Goal: Task Accomplishment & Management: Complete application form

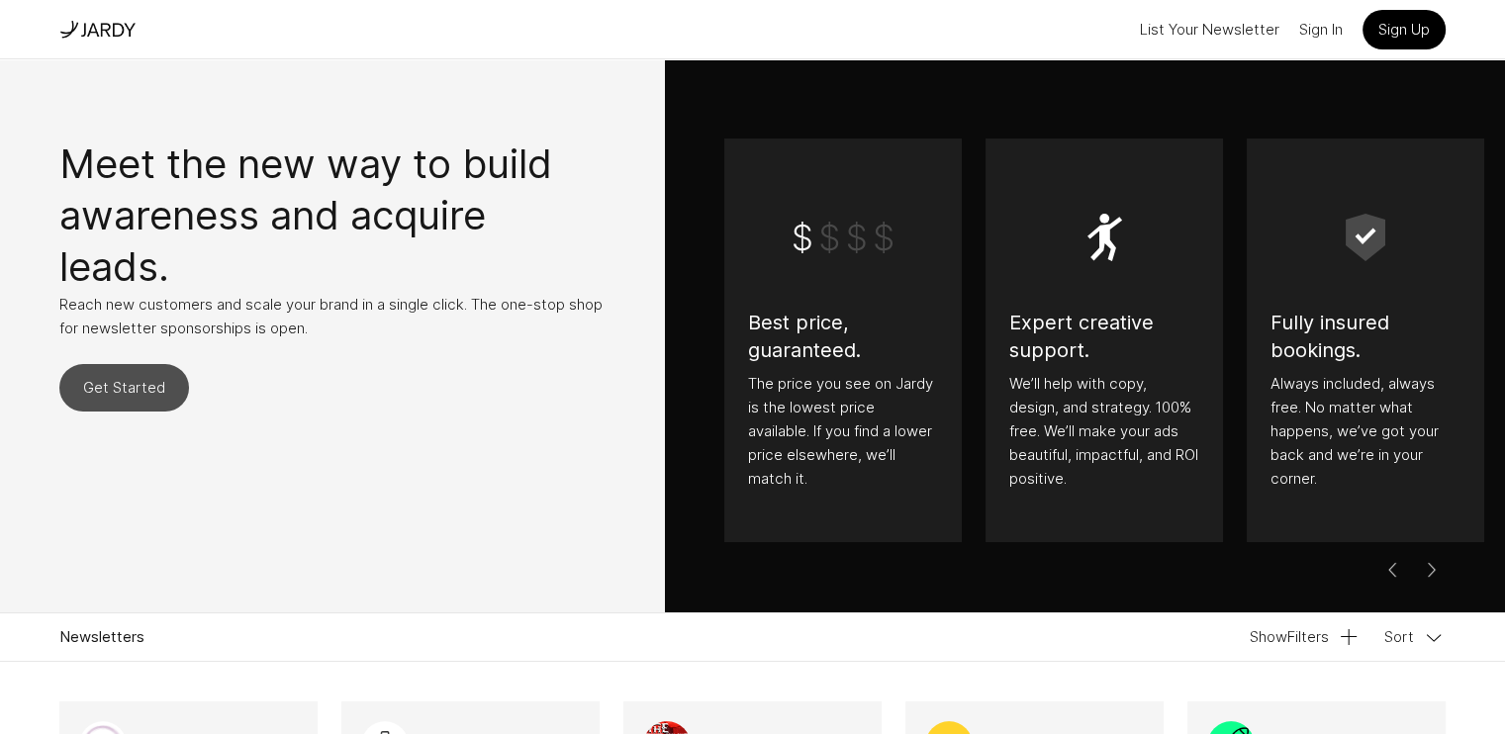
click at [182, 384] on link "Get Started" at bounding box center [124, 387] width 130 height 47
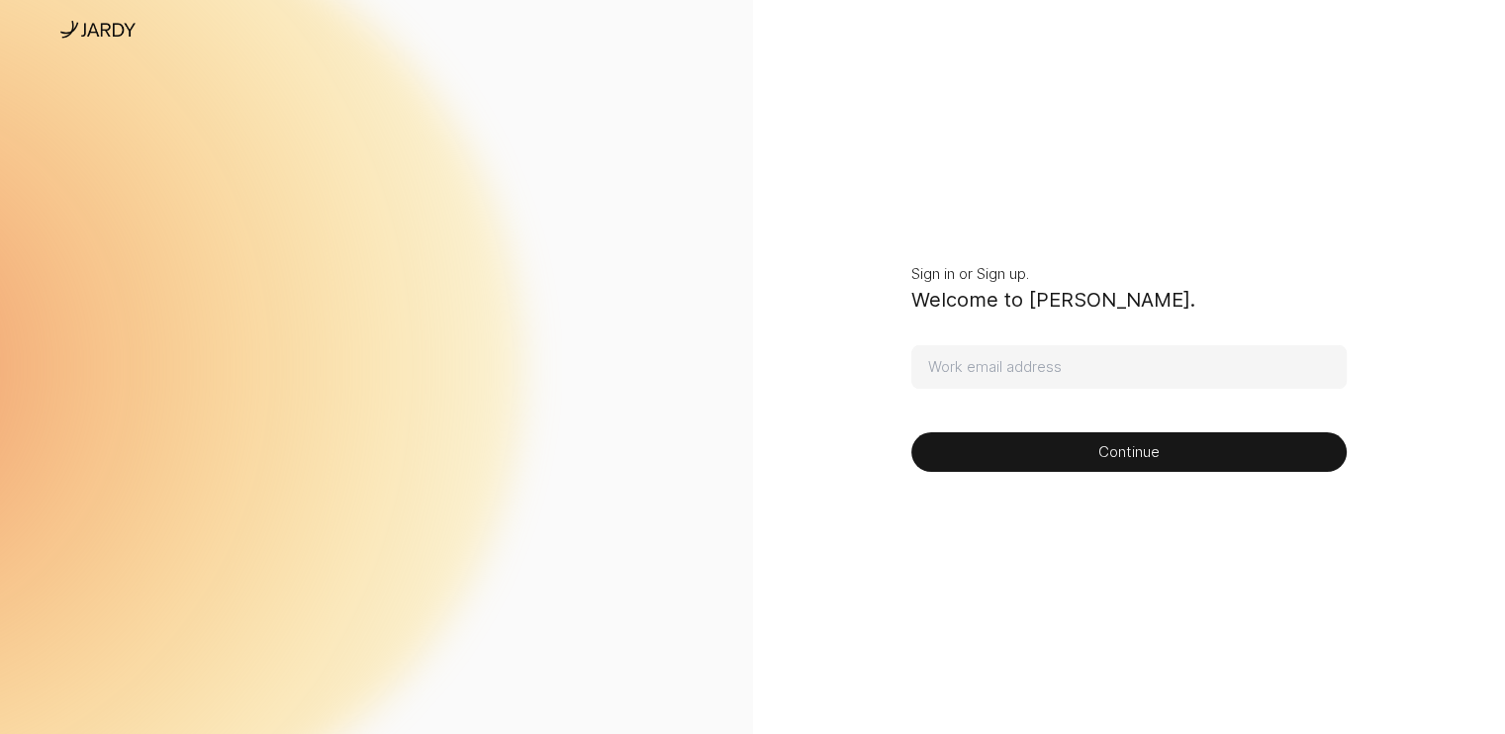
click at [954, 367] on input at bounding box center [1128, 367] width 435 height 44
type input "[EMAIL_ADDRESS][DOMAIN_NAME]"
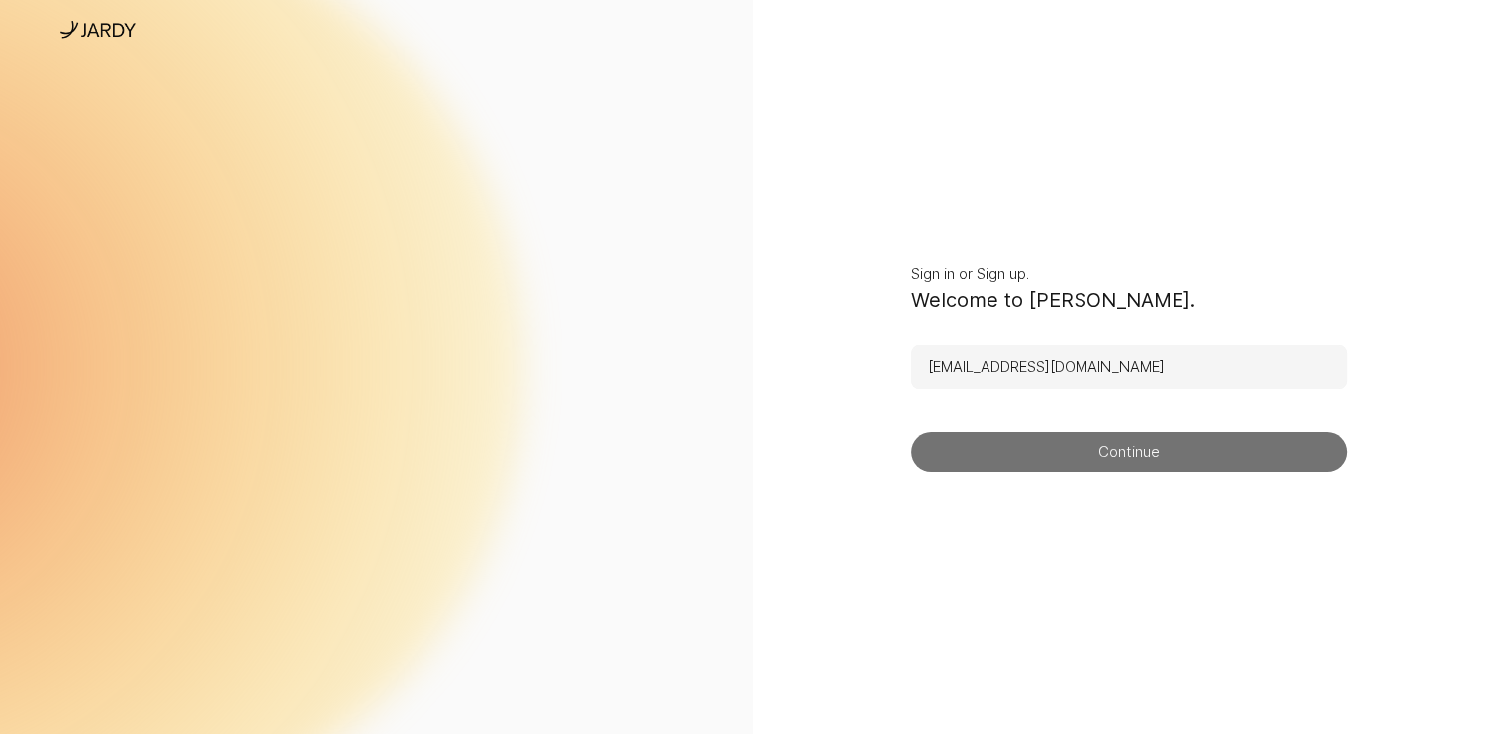
click at [1098, 457] on button "Continue" at bounding box center [1128, 452] width 435 height 40
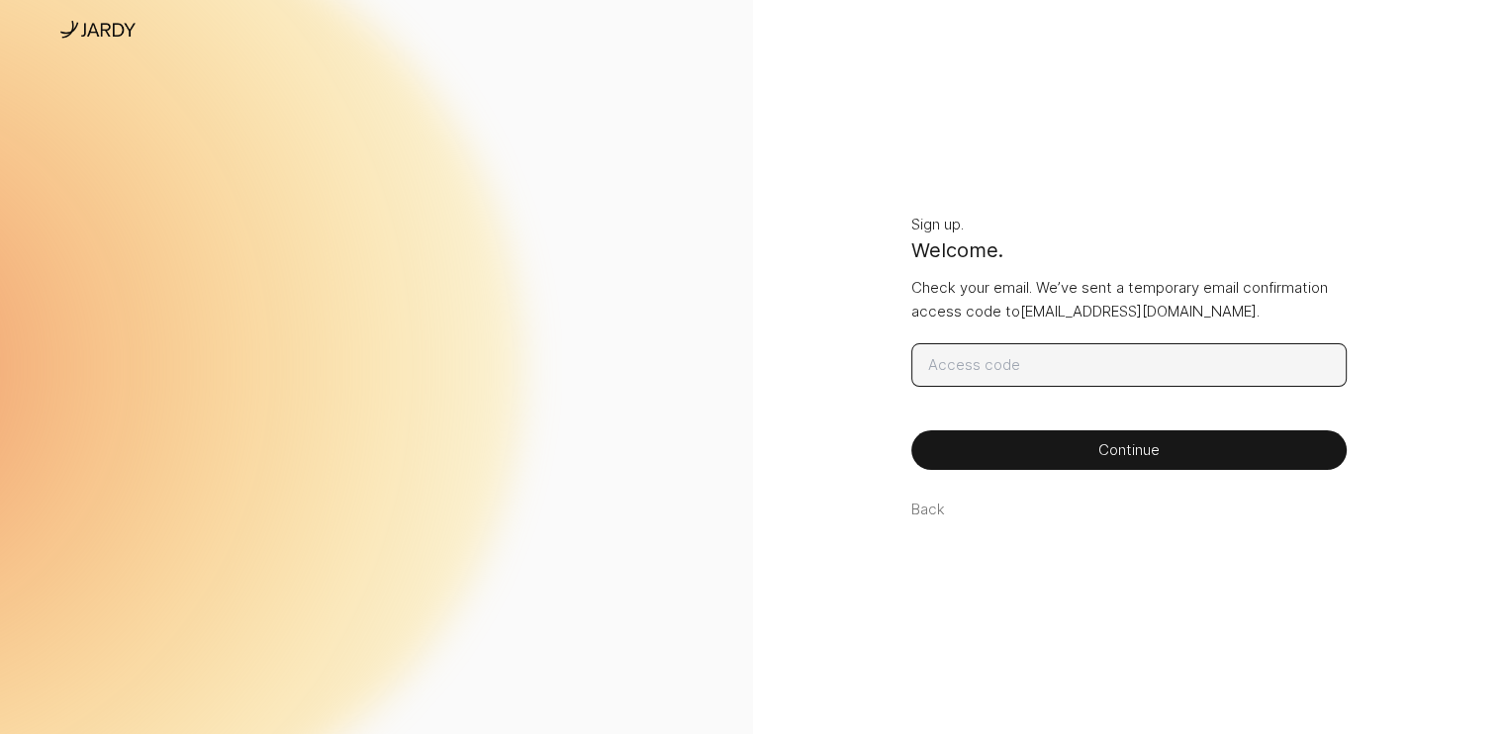
click at [972, 360] on input at bounding box center [1128, 365] width 435 height 44
paste input "645010"
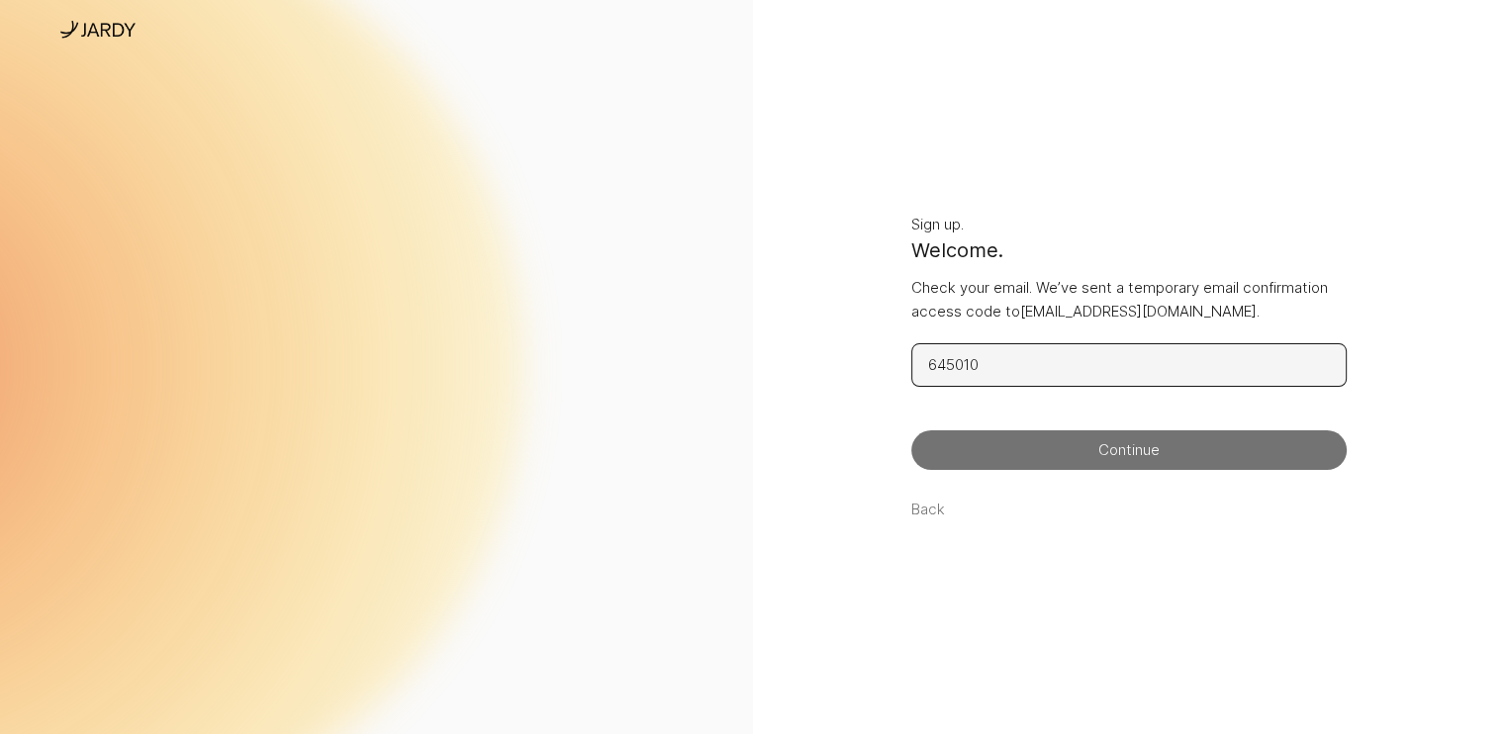
type input "645010"
click at [1049, 447] on button "Continue" at bounding box center [1128, 450] width 435 height 40
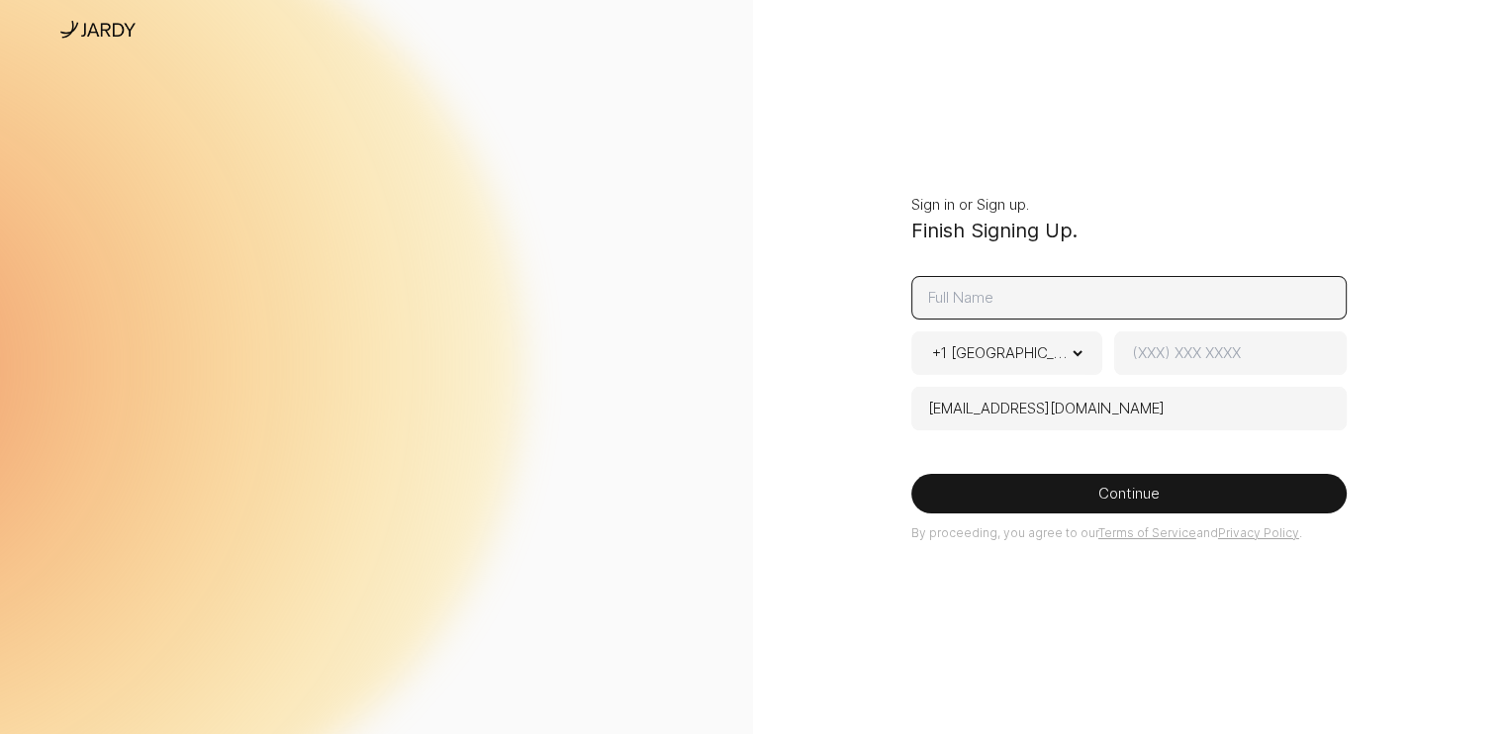
click at [1062, 301] on input at bounding box center [1128, 298] width 435 height 44
type input "h"
type input "[PERSON_NAME]"
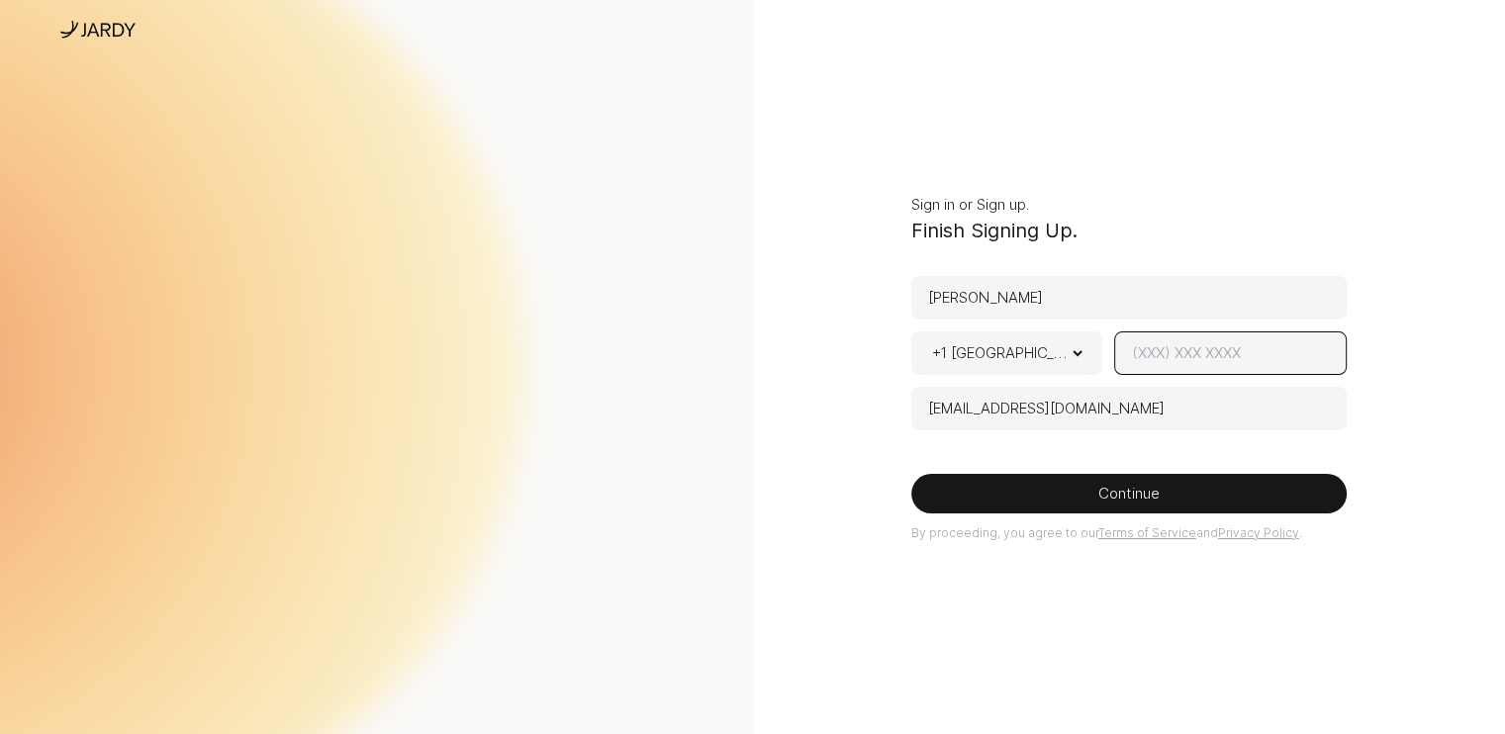
click at [1179, 359] on input at bounding box center [1229, 353] width 231 height 44
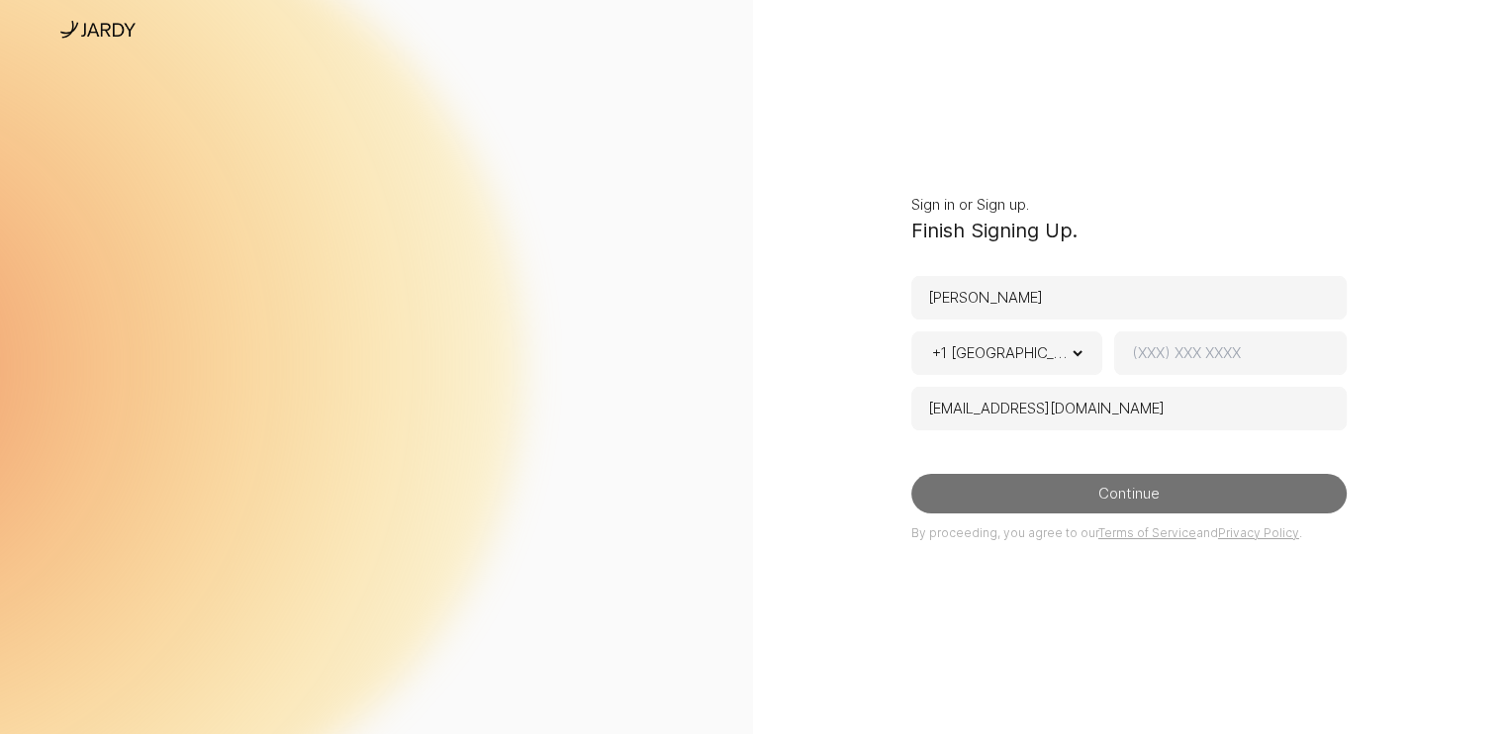
click at [1116, 486] on button "Continue" at bounding box center [1128, 494] width 435 height 40
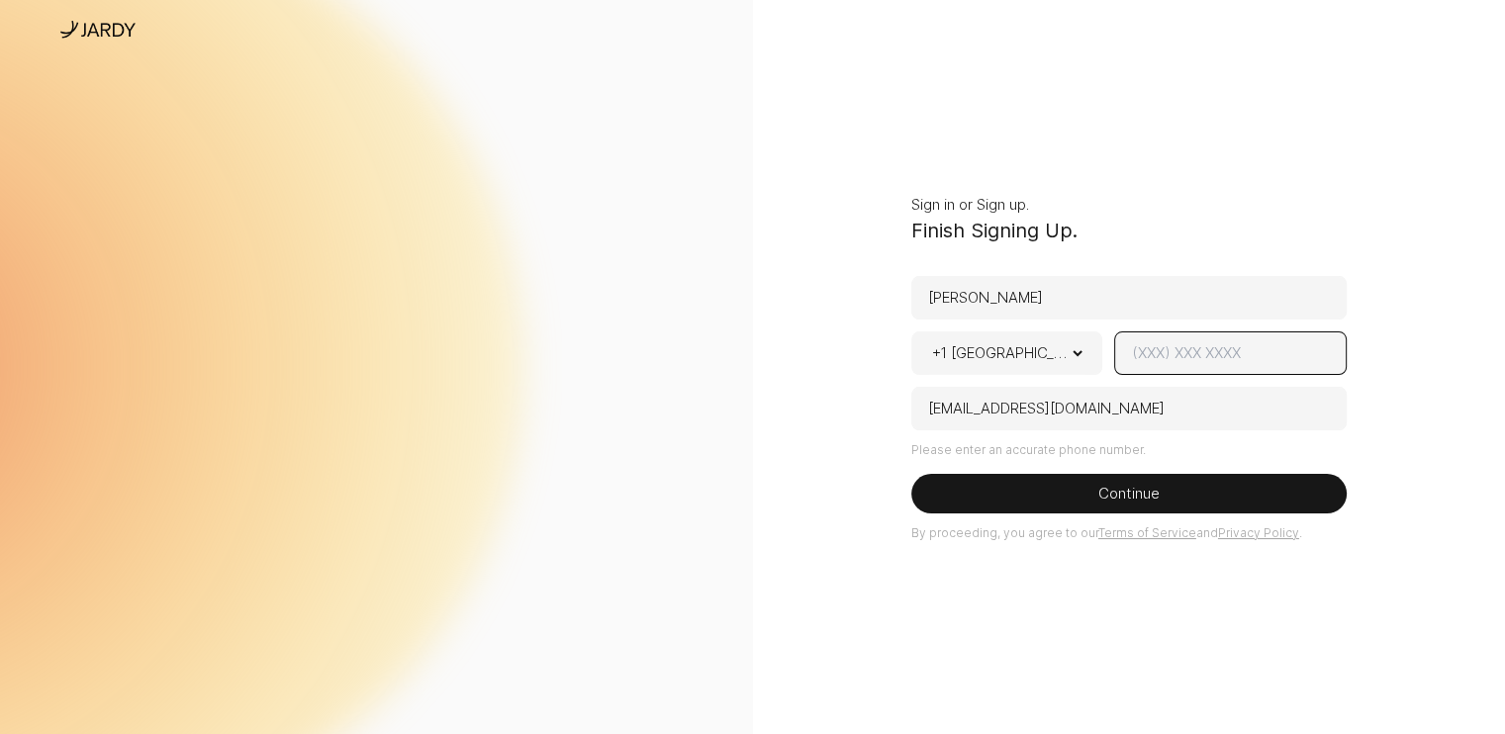
click at [1155, 353] on input at bounding box center [1229, 353] width 231 height 44
paste input "443.422.7658"
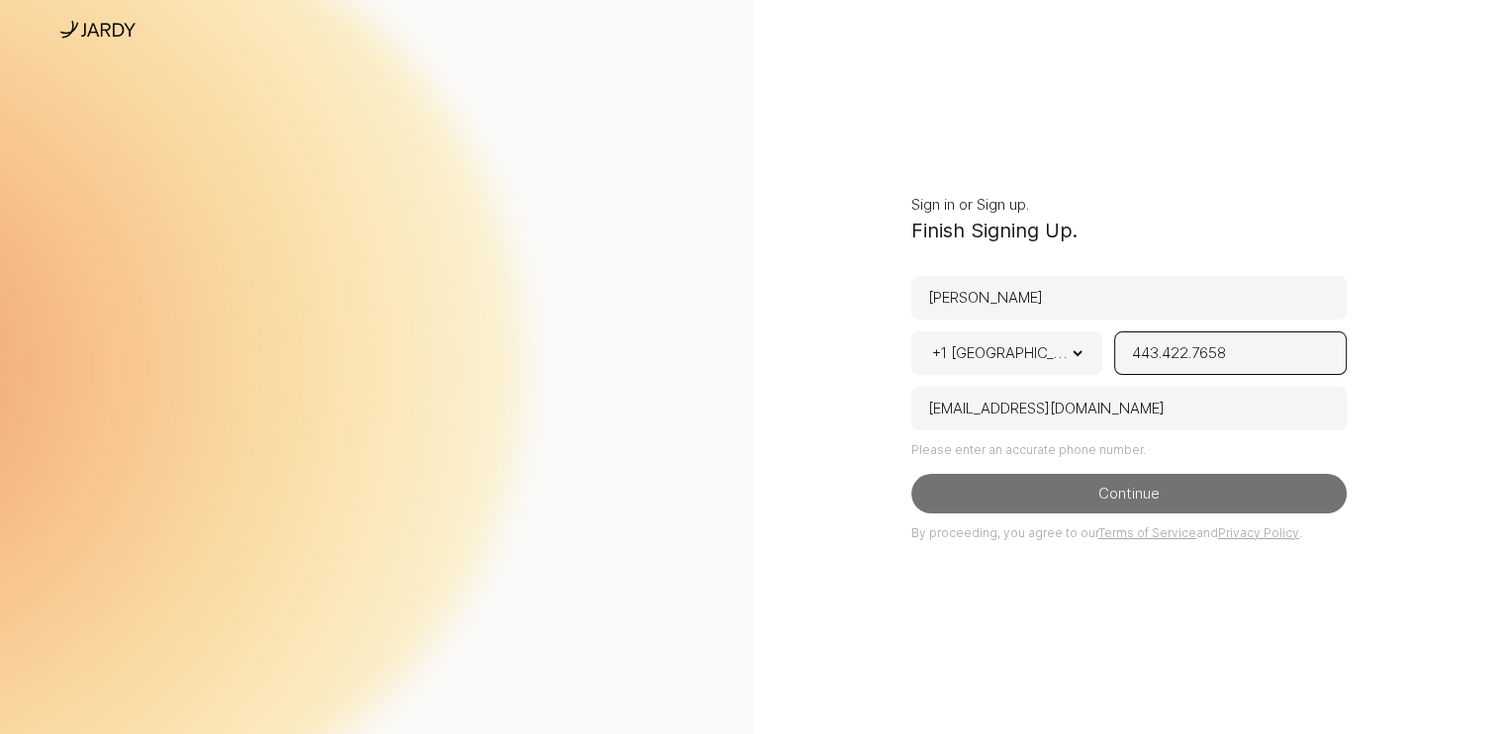
type input "443.422.7658"
click at [1180, 482] on button "Continue" at bounding box center [1128, 494] width 435 height 40
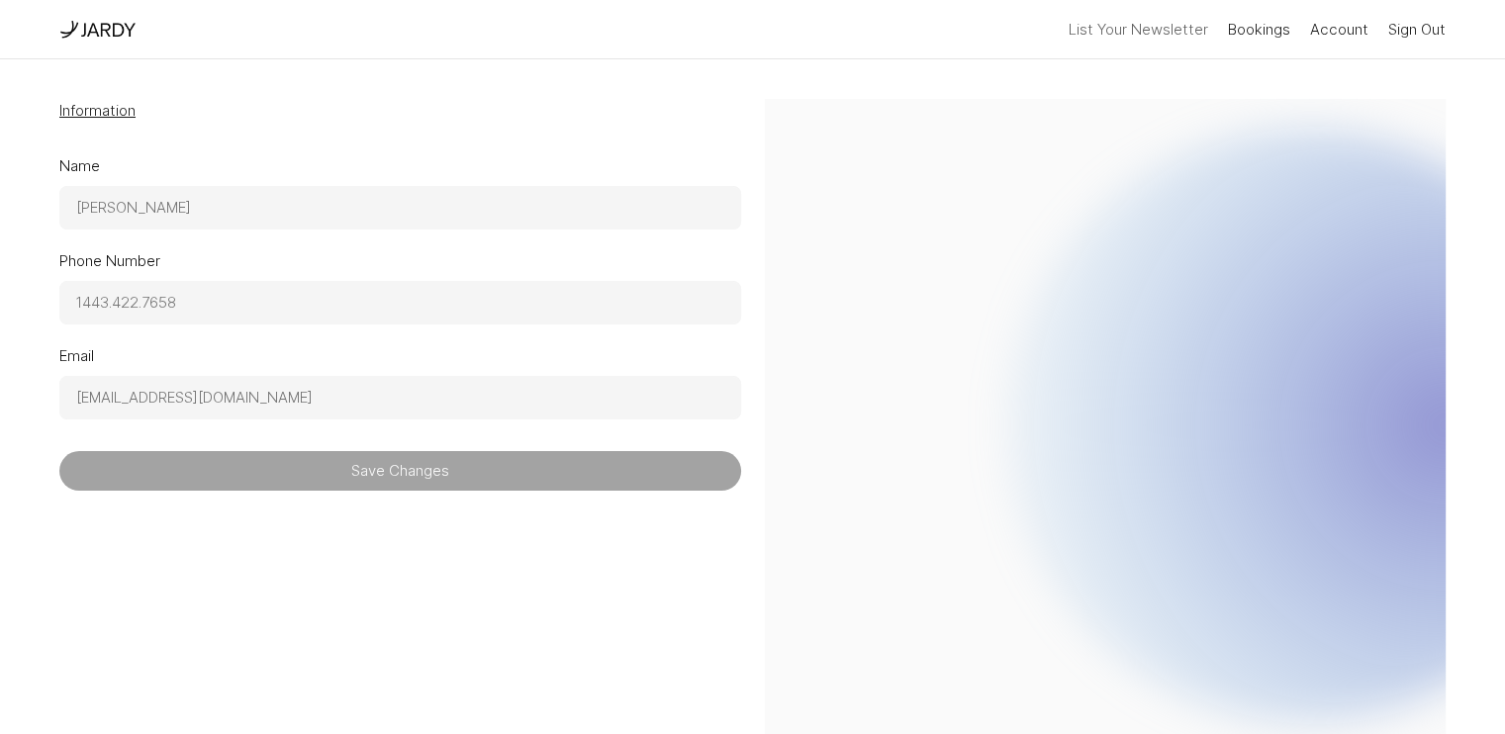
click at [1140, 32] on button "List Your Newsletter" at bounding box center [1137, 30] width 139 height 32
